Goal: Navigation & Orientation: Understand site structure

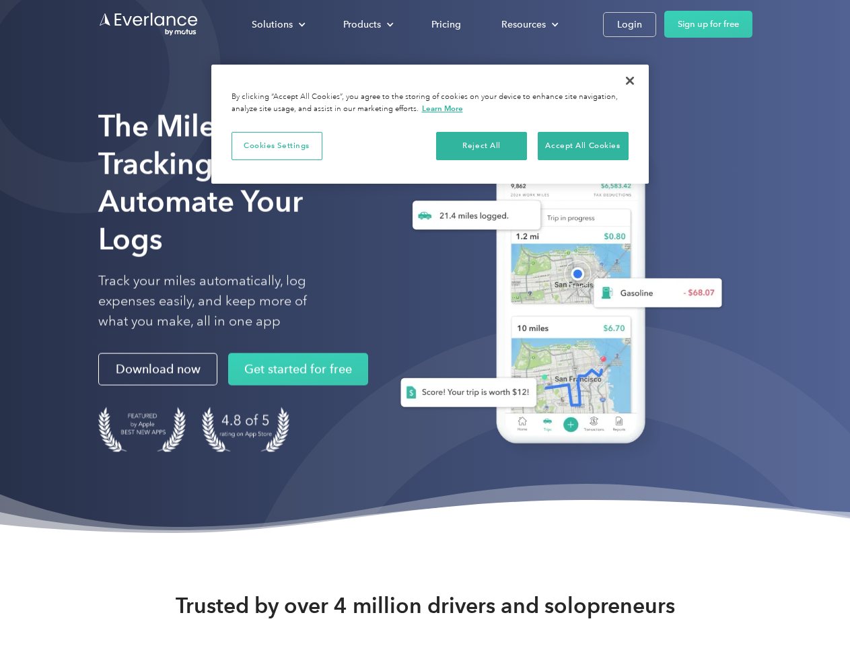
click at [278, 24] on div "Solutions" at bounding box center [272, 24] width 41 height 17
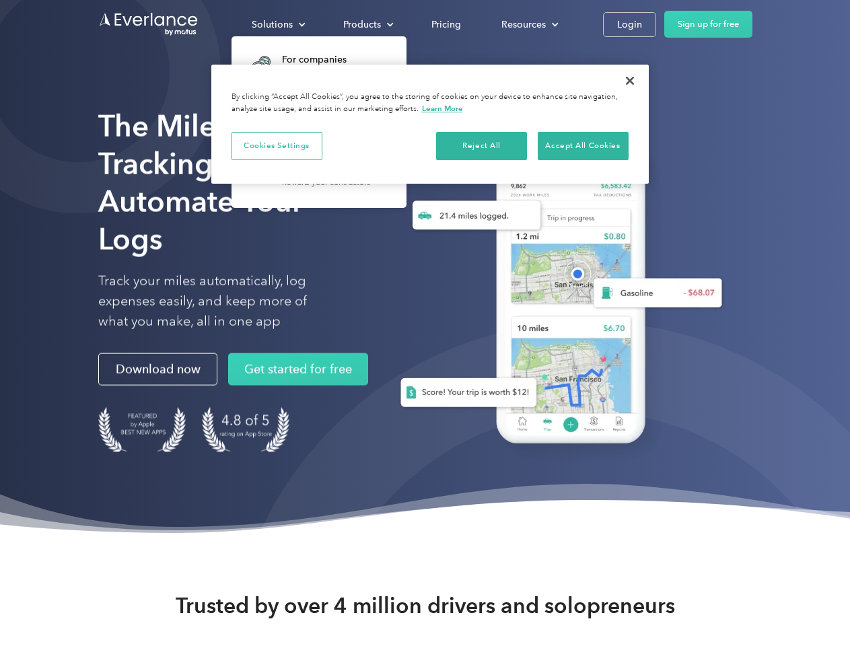
click at [367, 24] on div "Products" at bounding box center [362, 24] width 38 height 17
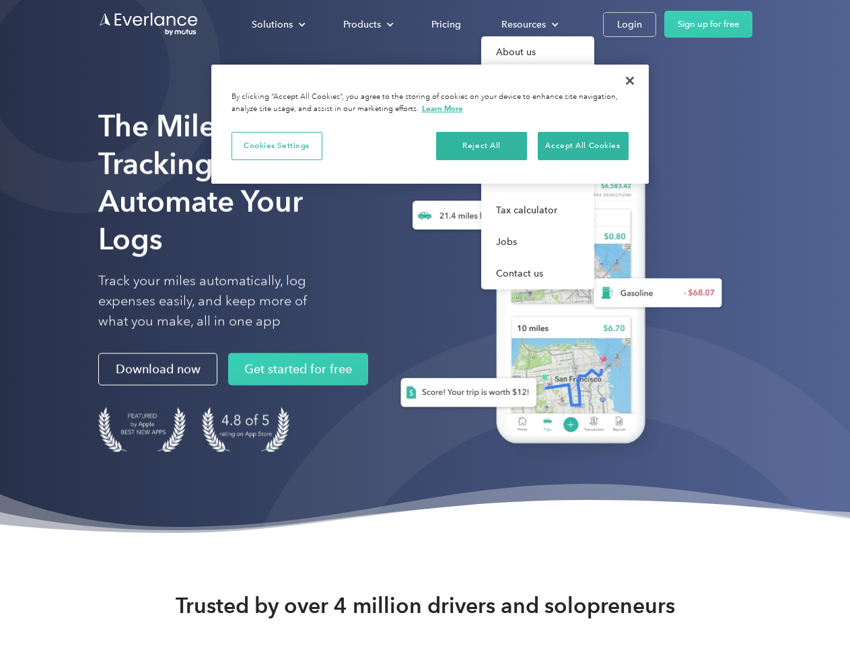
click at [528, 24] on div "Resources" at bounding box center [524, 24] width 44 height 17
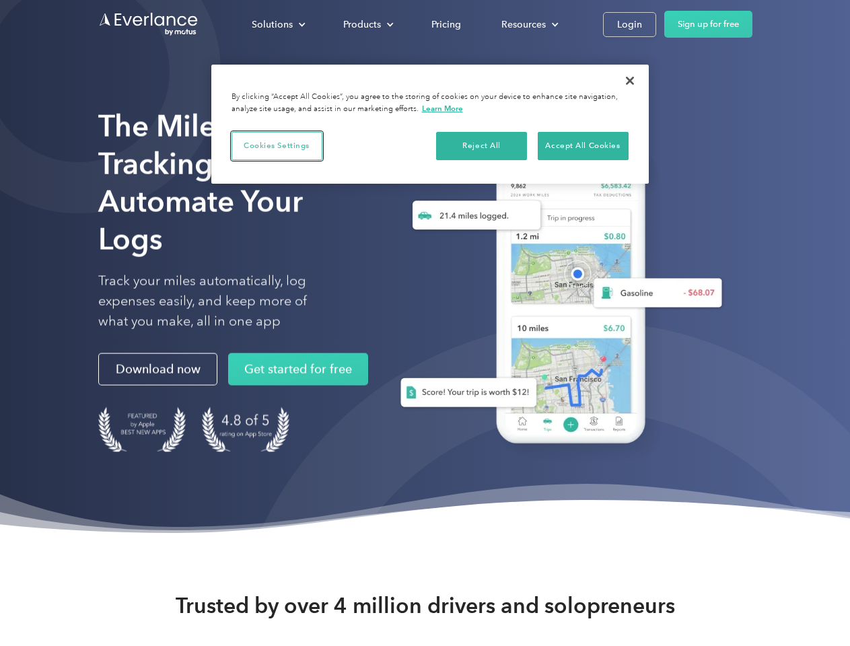
click at [277, 145] on button "Cookies Settings" at bounding box center [277, 146] width 91 height 28
click at [0, 0] on div "When you visit any website, it may store or retrieve information on your browse…" at bounding box center [0, 0] width 0 height 0
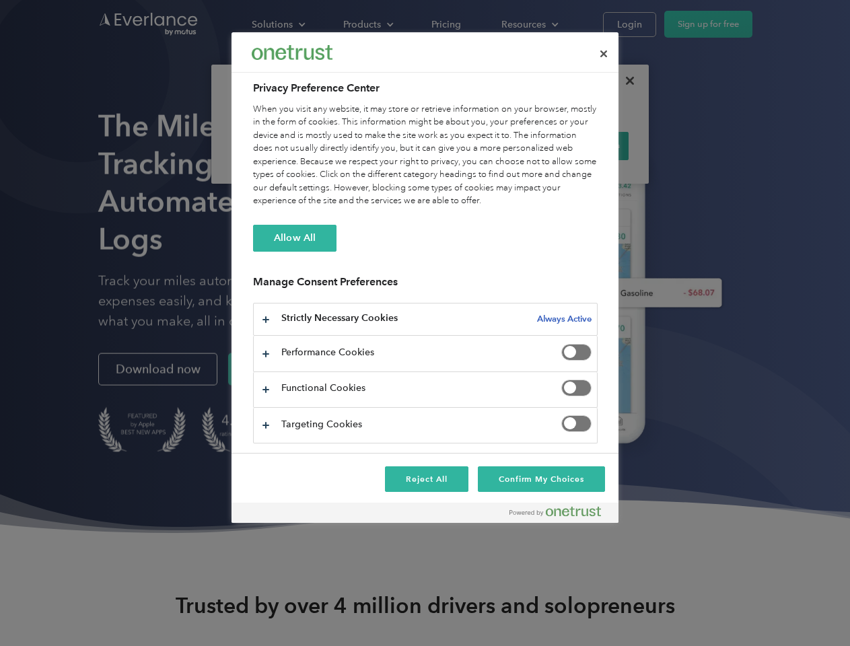
click at [583, 145] on div "When you visit any website, it may store or retrieve information on your browse…" at bounding box center [425, 155] width 345 height 105
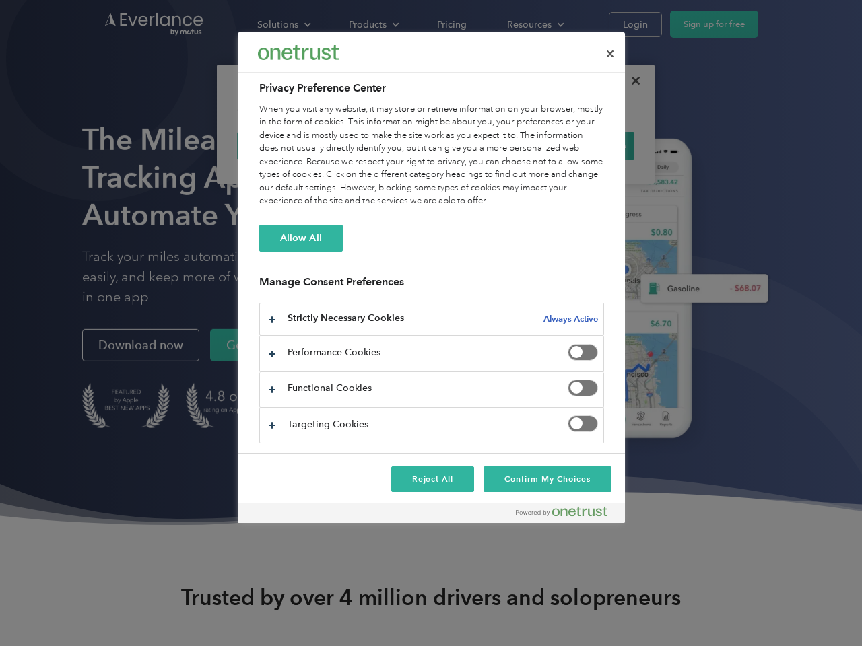
click at [630, 81] on div at bounding box center [431, 323] width 862 height 646
